Goal: Information Seeking & Learning: Learn about a topic

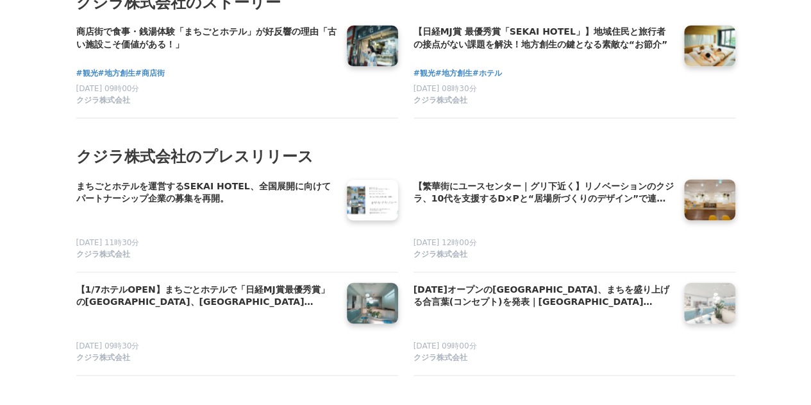
scroll to position [8448, 0]
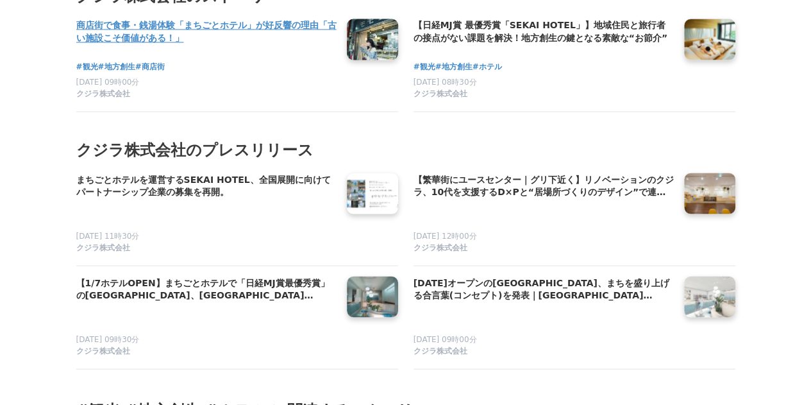
click at [123, 40] on h4 "商店街で食事・銭湯体験「まちごとホテル」が好反響の理由「古い施設こそ価値がある！」" at bounding box center [206, 32] width 260 height 26
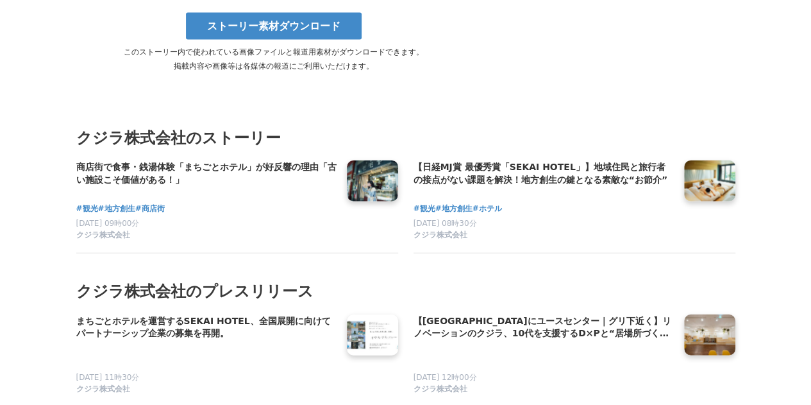
scroll to position [6303, 0]
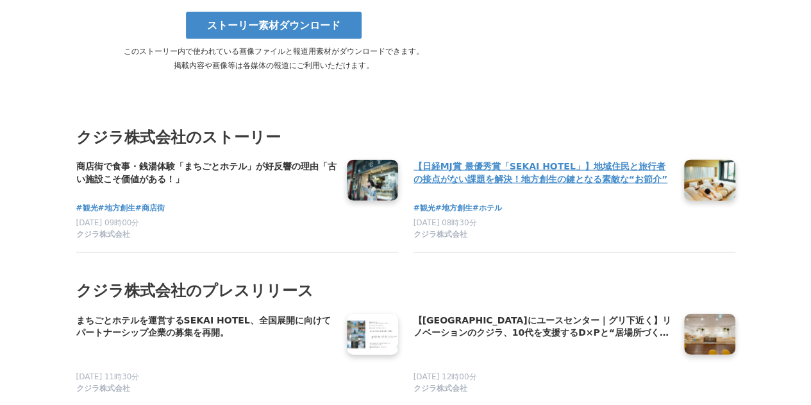
click at [462, 160] on h4 "【日経MJ賞 最優秀賞「SEKAI HOTEL」】地域住民と旅行者の接点がない課題を解決！地方創生の鍵となる素敵な“お節介”" at bounding box center [544, 173] width 260 height 26
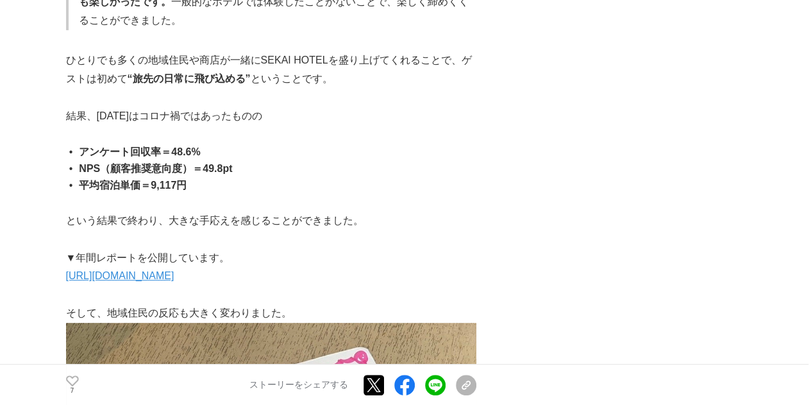
scroll to position [5013, 0]
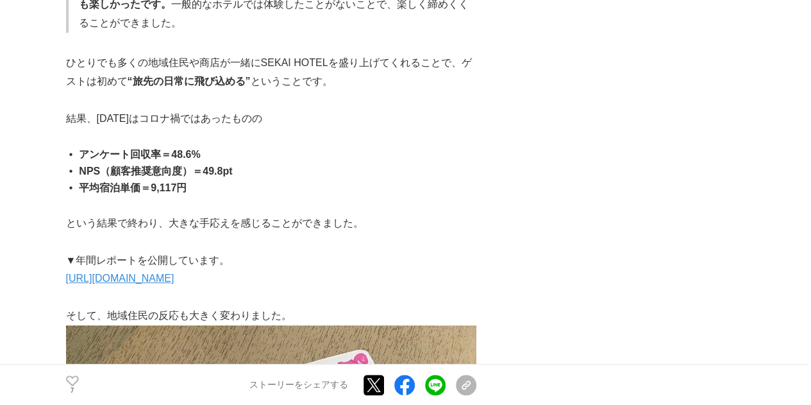
click at [174, 273] on link "[URL][DOMAIN_NAME]" at bounding box center [120, 278] width 108 height 11
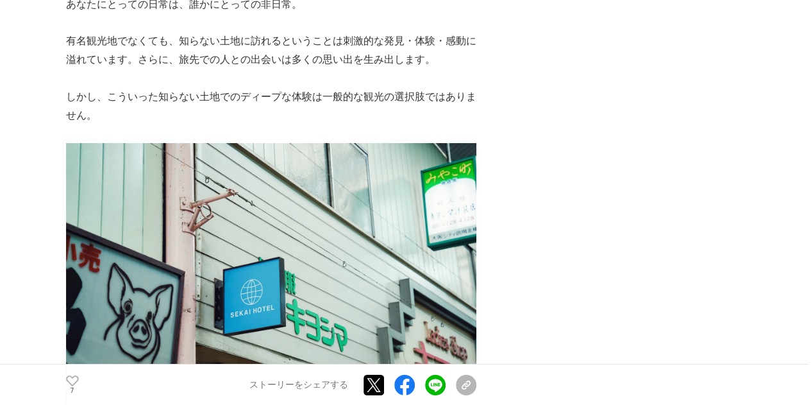
scroll to position [2199, 0]
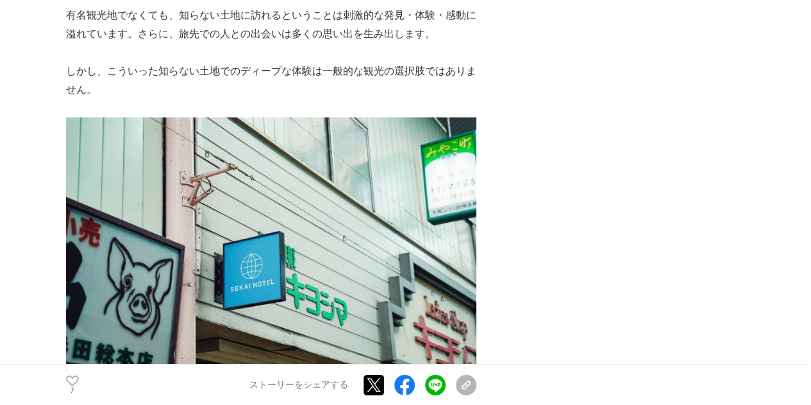
click at [193, 175] on img at bounding box center [271, 254] width 411 height 274
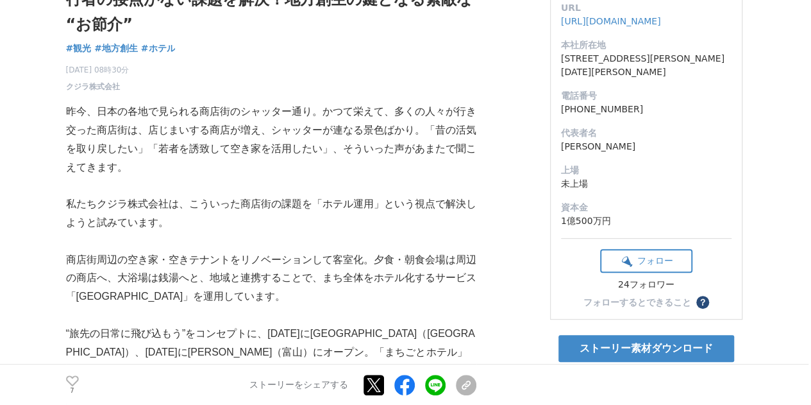
scroll to position [0, 0]
